Goal: Transaction & Acquisition: Purchase product/service

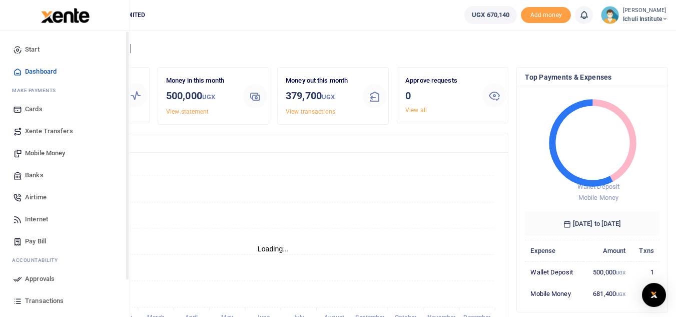
scroll to position [8, 8]
click at [40, 155] on span "Mobile Money" at bounding box center [45, 153] width 40 height 10
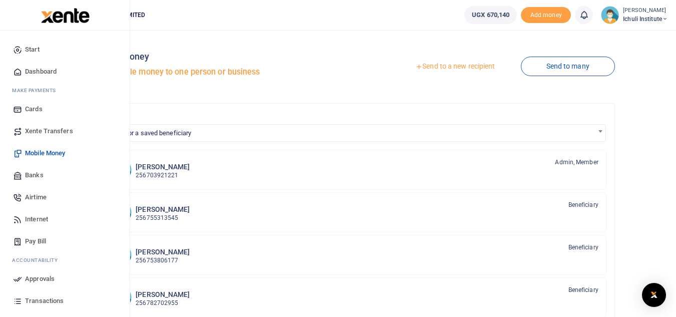
click at [54, 298] on span "Transactions" at bounding box center [44, 301] width 39 height 10
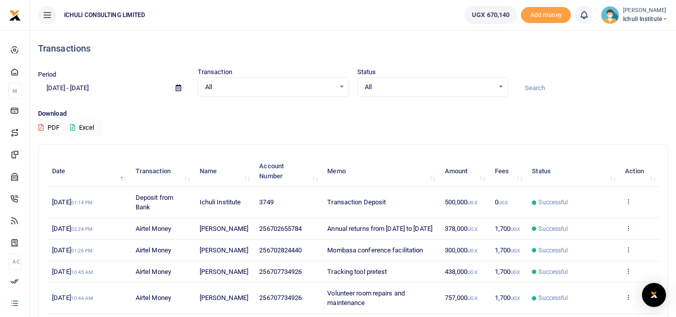
click at [628, 231] on icon at bounding box center [628, 227] width 7 height 7
click at [583, 270] on link "Send again" at bounding box center [591, 272] width 79 height 14
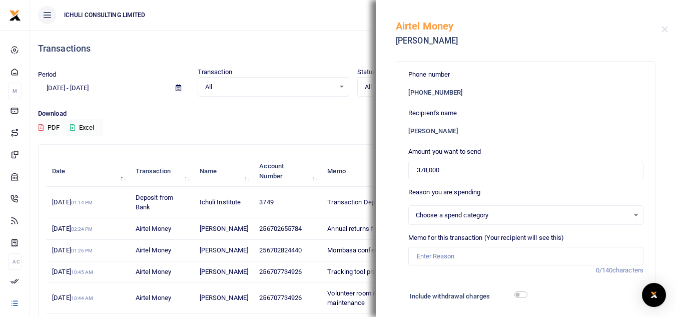
select select
click at [427, 171] on input "378,000" at bounding box center [525, 170] width 235 height 19
drag, startPoint x: 427, startPoint y: 171, endPoint x: 417, endPoint y: 171, distance: 9.5
click at [417, 171] on input "378,000" at bounding box center [525, 170] width 235 height 19
type input "240,000"
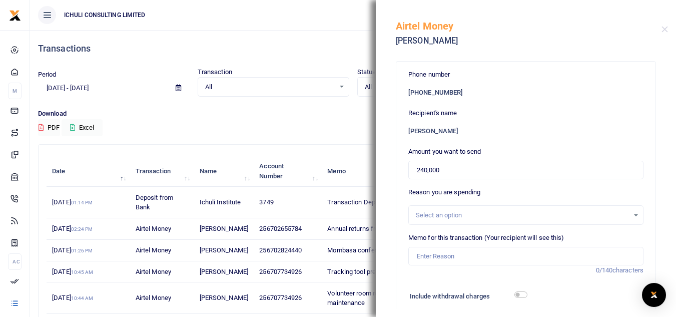
click at [600, 219] on div "Select an option" at bounding box center [522, 215] width 213 height 10
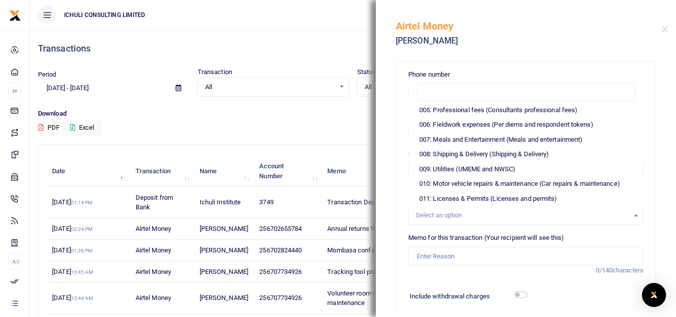
scroll to position [72, 0]
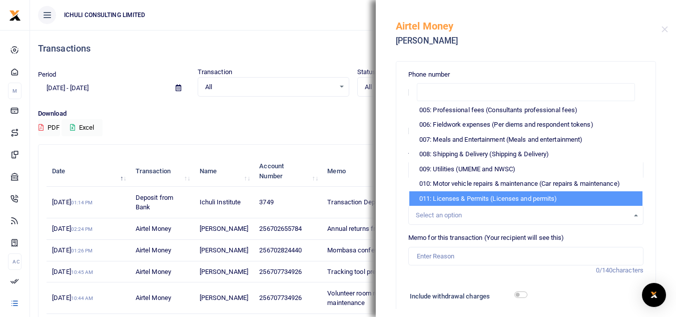
click at [553, 197] on li "011: Licenses & Permits (Licenses and permits)" at bounding box center [525, 198] width 233 height 15
select select "3748"
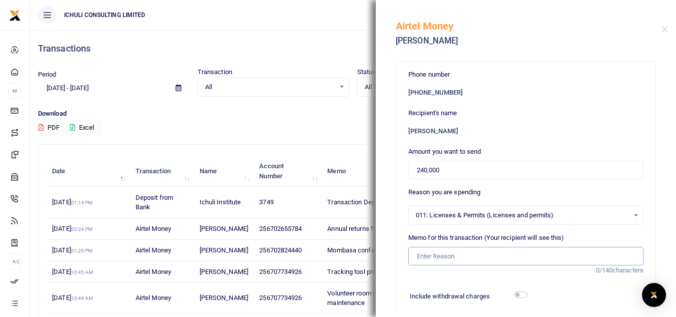
click at [452, 260] on input "Memo for this transaction (Your recipient will see this)" at bounding box center [525, 256] width 235 height 19
type input "NGO permit certification"
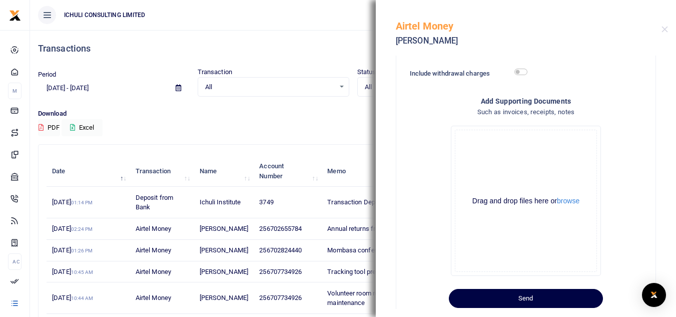
scroll to position [246, 0]
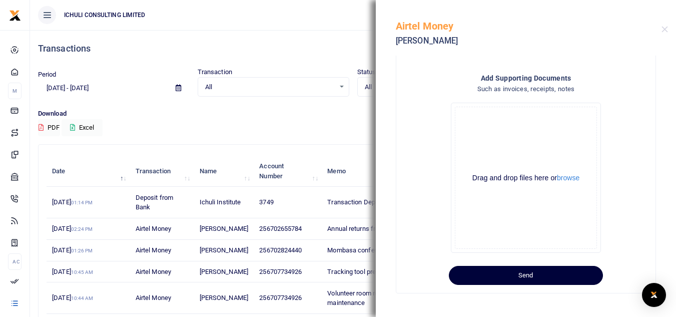
click at [535, 273] on button "Send" at bounding box center [526, 275] width 154 height 19
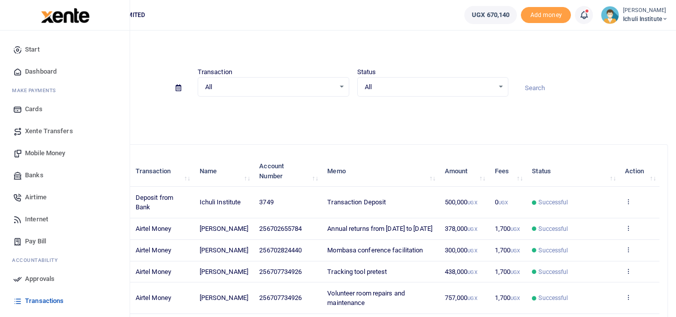
click at [44, 277] on span "Approvals" at bounding box center [40, 279] width 30 height 10
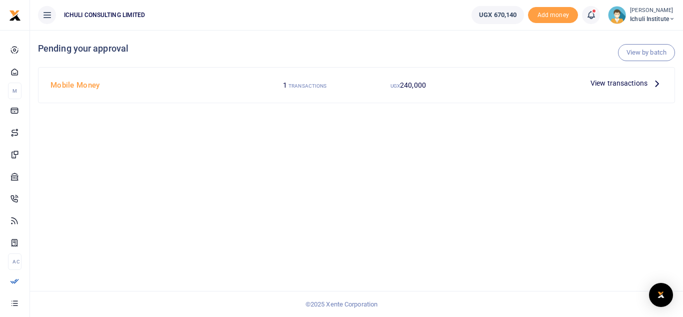
click at [657, 85] on icon at bounding box center [657, 83] width 11 height 11
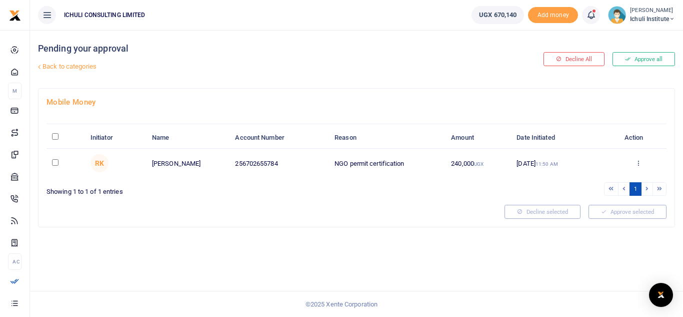
click at [55, 163] on input "checkbox" at bounding box center [55, 162] width 7 height 7
checkbox input "true"
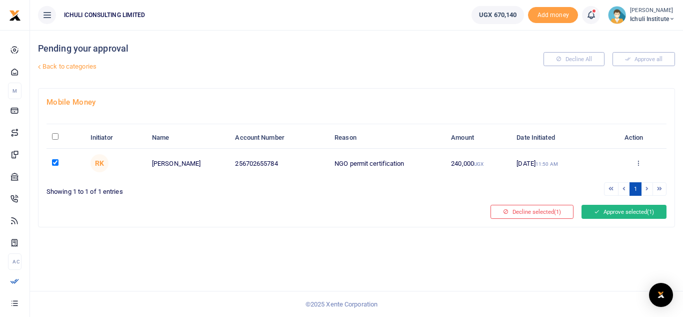
click at [629, 209] on button "Approve selected (1)" at bounding box center [624, 212] width 85 height 14
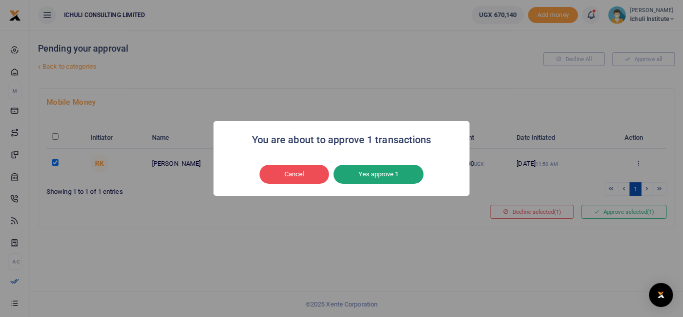
click at [378, 175] on button "Yes approve 1" at bounding box center [379, 174] width 90 height 19
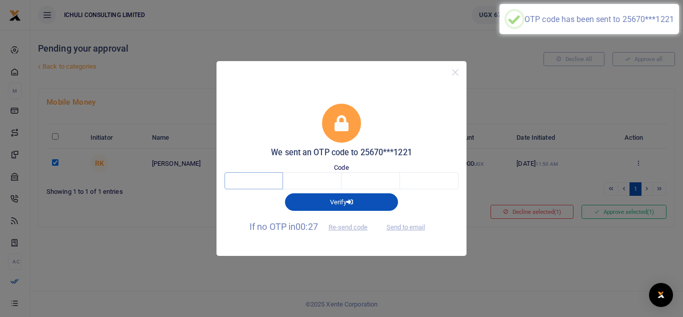
click at [265, 182] on input "text" at bounding box center [254, 180] width 59 height 17
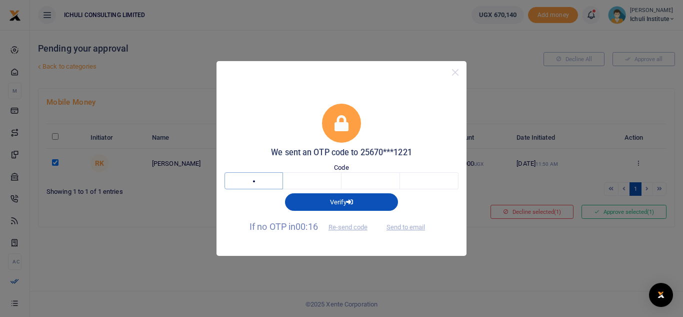
type input "5"
type input "1"
type input "7"
type input "5"
